Goal: Task Accomplishment & Management: Manage account settings

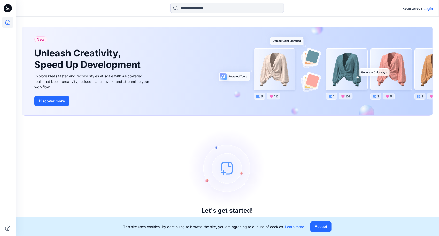
click at [428, 9] on p "Login" at bounding box center [428, 8] width 9 height 5
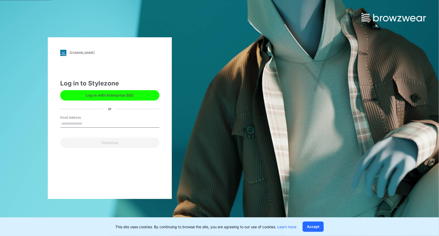
click at [73, 124] on input "Email Address" at bounding box center [109, 124] width 99 height 8
click at [128, 94] on button "Log in with Enterprise SSO" at bounding box center [109, 95] width 99 height 10
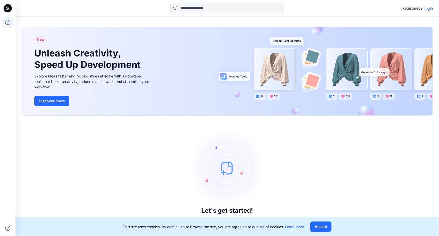
click at [426, 7] on p "Login" at bounding box center [428, 8] width 9 height 5
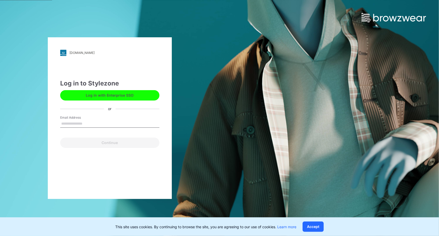
click at [107, 124] on input "Email Address" at bounding box center [109, 124] width 99 height 8
type input "**********"
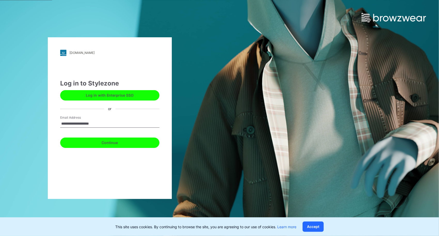
click at [112, 143] on button "Continue" at bounding box center [109, 142] width 99 height 10
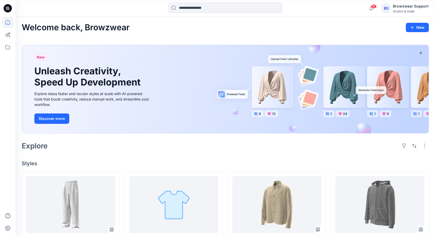
click at [401, 4] on div "Browzwear Support" at bounding box center [411, 6] width 36 height 6
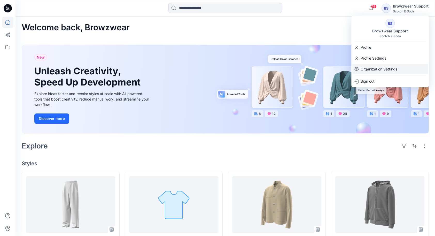
click at [367, 69] on p "Organization Settings" at bounding box center [379, 69] width 37 height 10
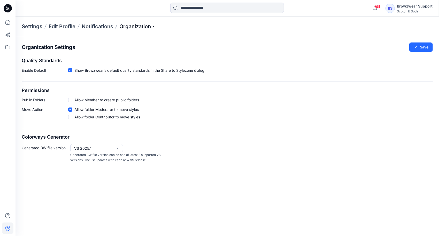
click at [155, 26] on p "Organization" at bounding box center [137, 26] width 36 height 7
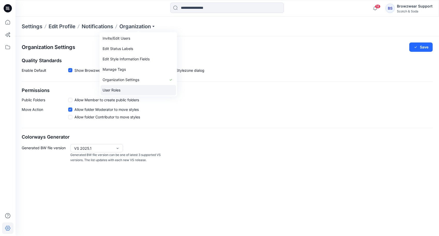
click at [128, 88] on link "User Roles" at bounding box center [139, 90] width 76 height 10
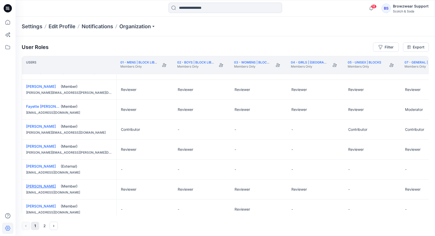
scroll to position [155, 0]
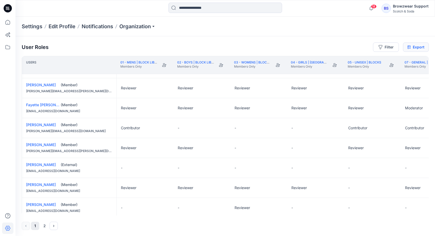
click at [417, 48] on link "Export" at bounding box center [416, 46] width 26 height 9
